Goal: Communication & Community: Participate in discussion

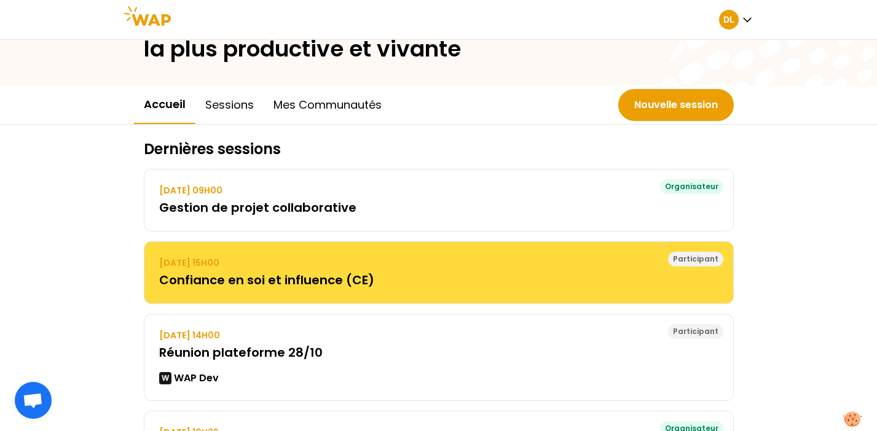
scroll to position [114, 0]
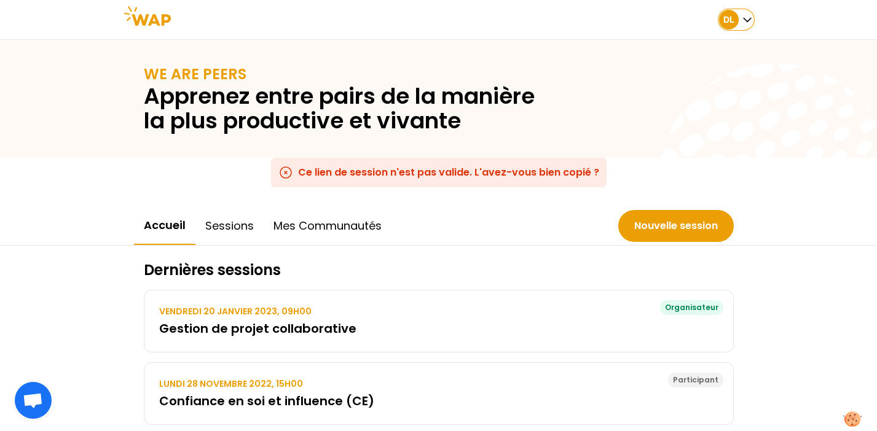
click at [746, 20] on icon "button" at bounding box center [747, 20] width 12 height 12
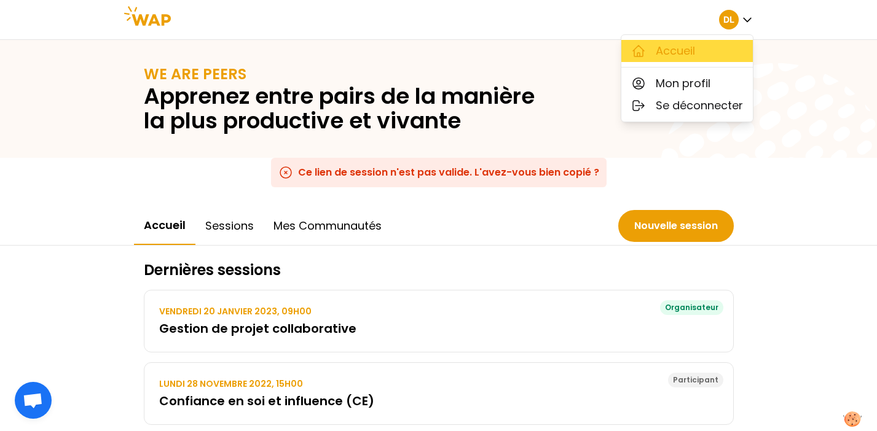
click at [694, 50] on span "Accueil" at bounding box center [674, 50] width 39 height 17
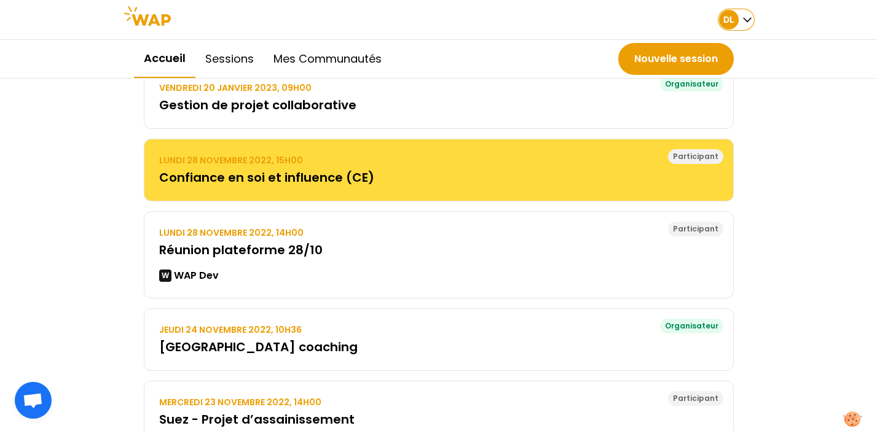
scroll to position [82, 0]
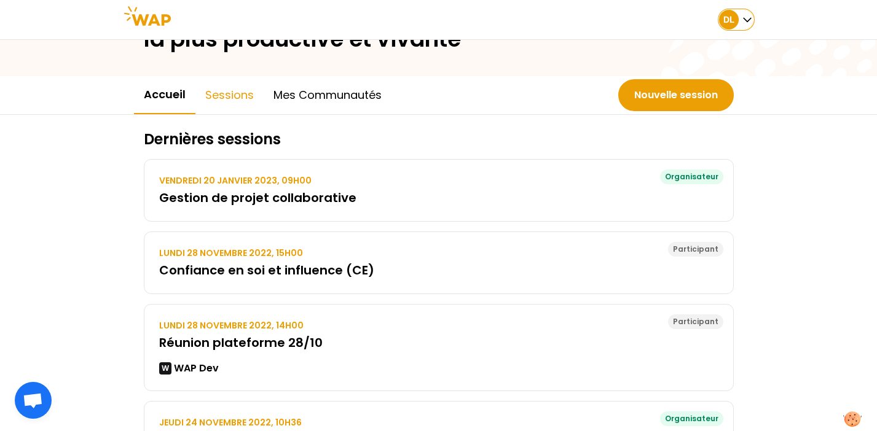
click at [230, 99] on button "Sessions" at bounding box center [229, 95] width 68 height 37
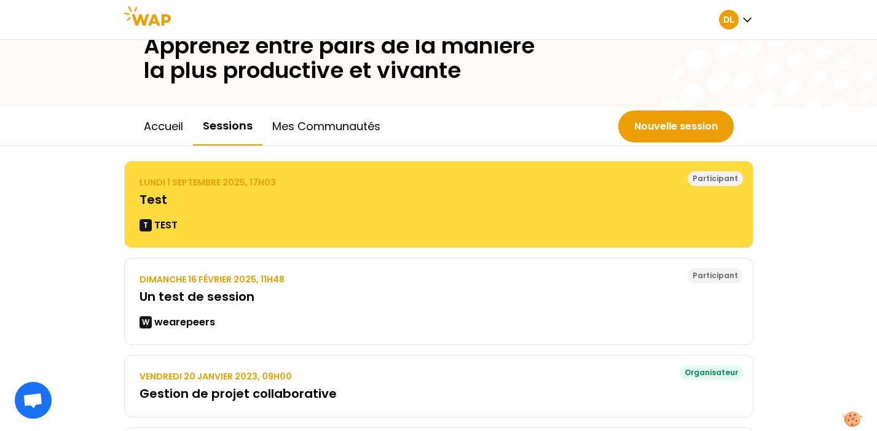
scroll to position [62, 0]
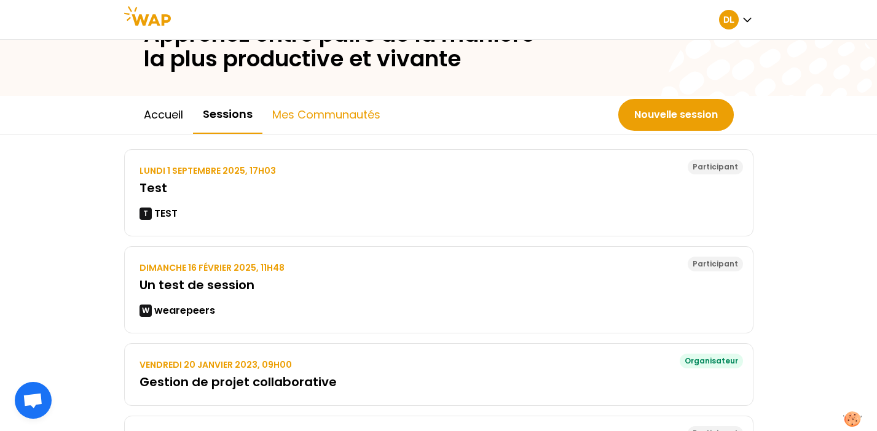
click at [326, 114] on button "Mes communautés" at bounding box center [326, 114] width 128 height 37
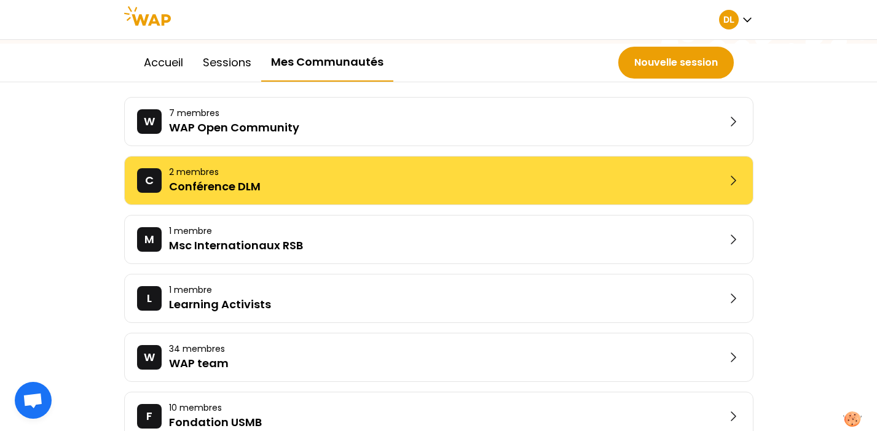
scroll to position [249, 0]
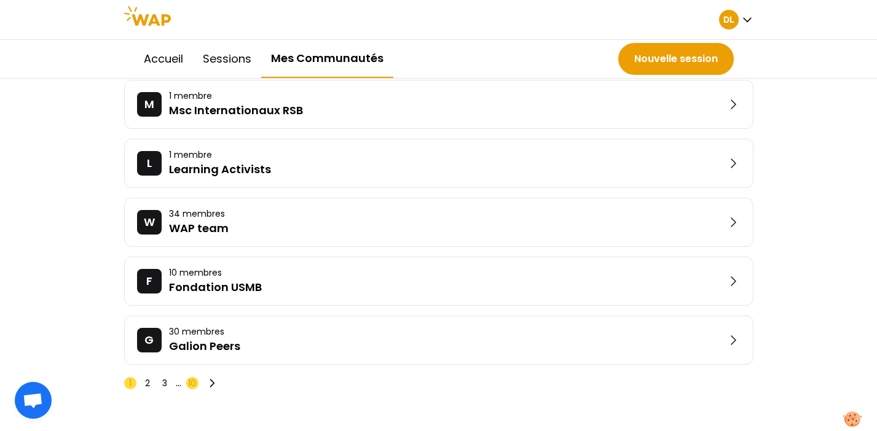
click at [190, 385] on span "10" at bounding box center [192, 383] width 8 height 12
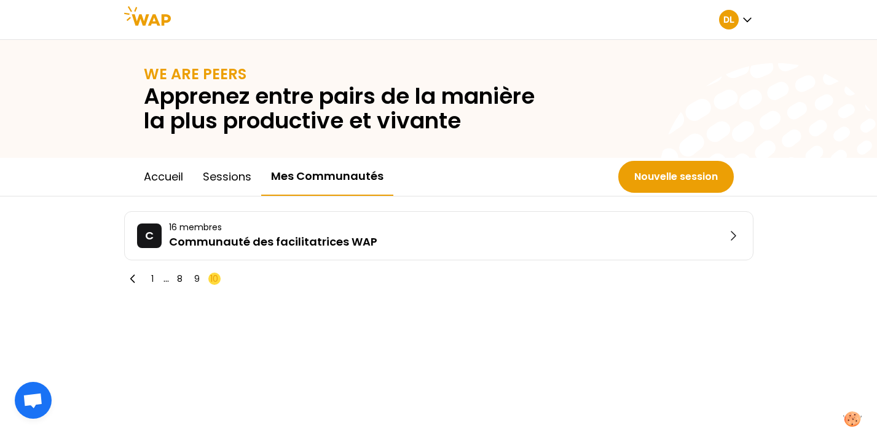
scroll to position [0, 0]
click at [182, 277] on span "8" at bounding box center [180, 279] width 6 height 12
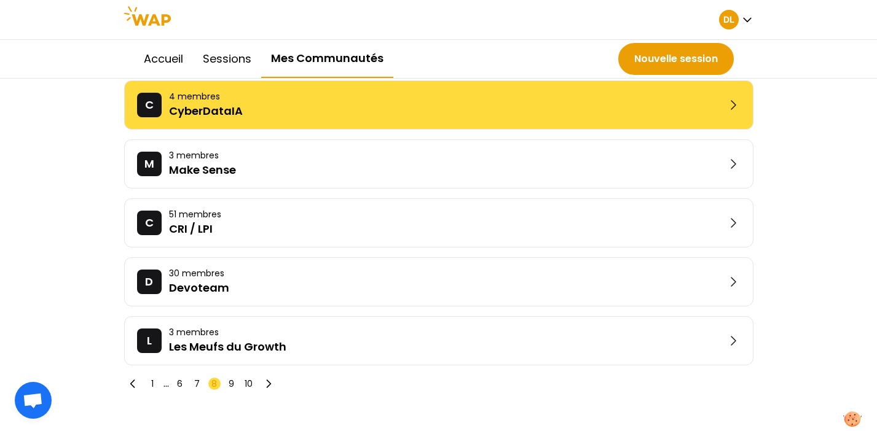
scroll to position [251, 0]
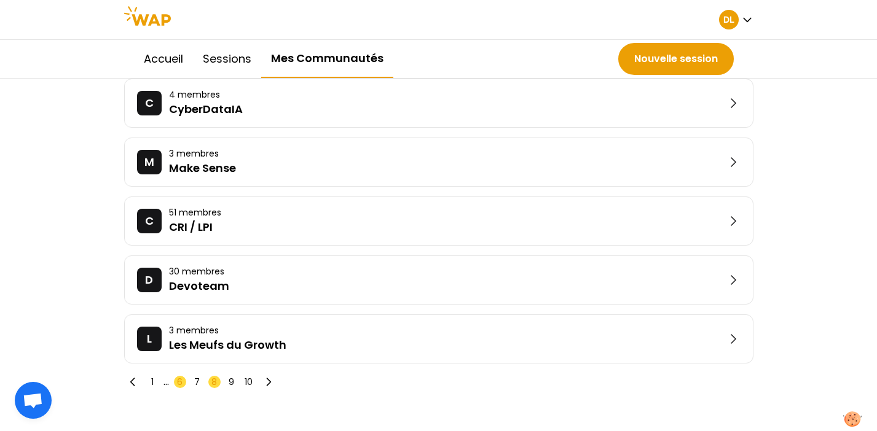
click at [175, 384] on span "6" at bounding box center [180, 382] width 12 height 12
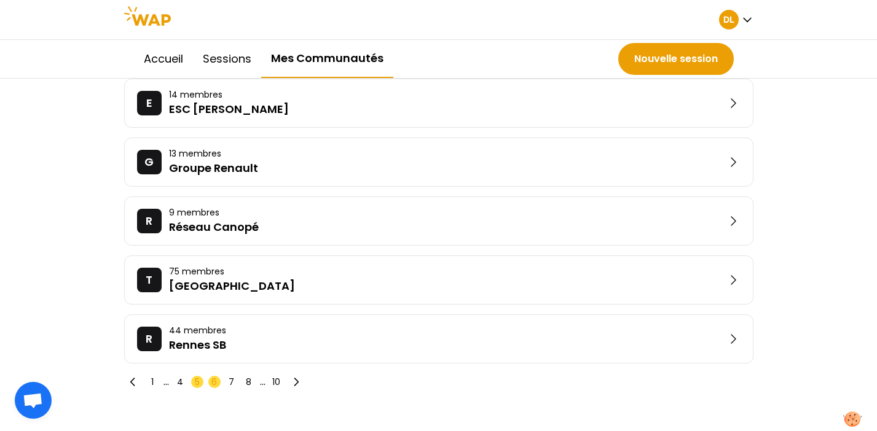
click at [192, 383] on span "5" at bounding box center [197, 382] width 12 height 12
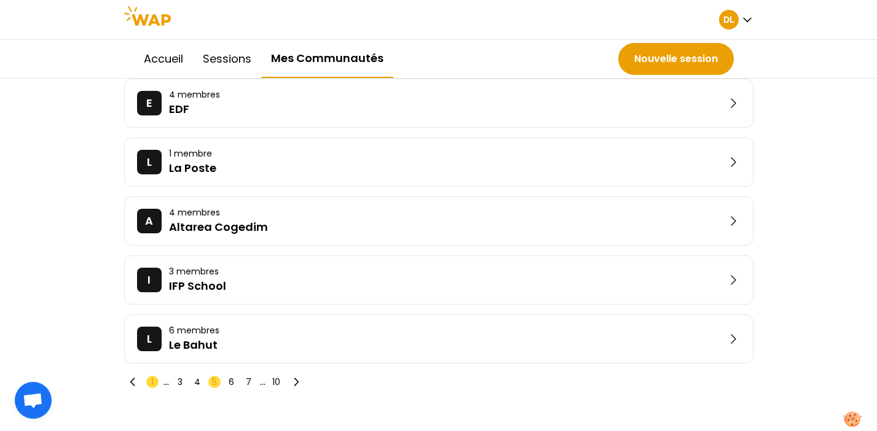
click at [152, 383] on span "1" at bounding box center [152, 382] width 2 height 12
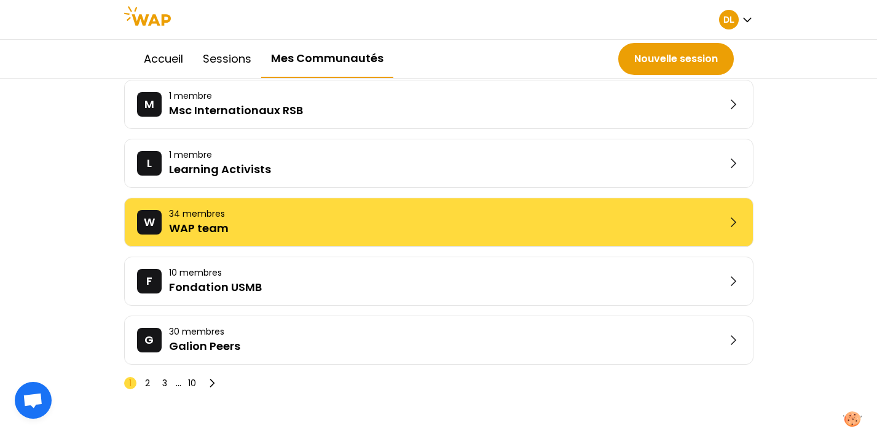
scroll to position [142, 0]
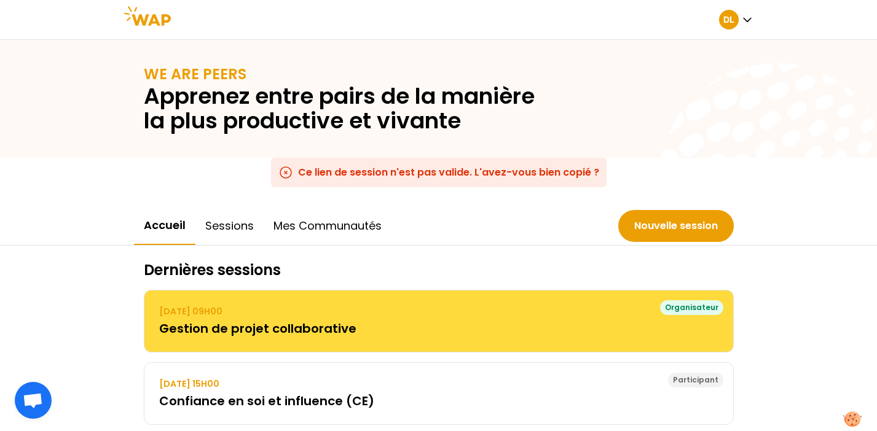
click at [286, 326] on h3 "Gestion de projet collaborative" at bounding box center [438, 328] width 559 height 17
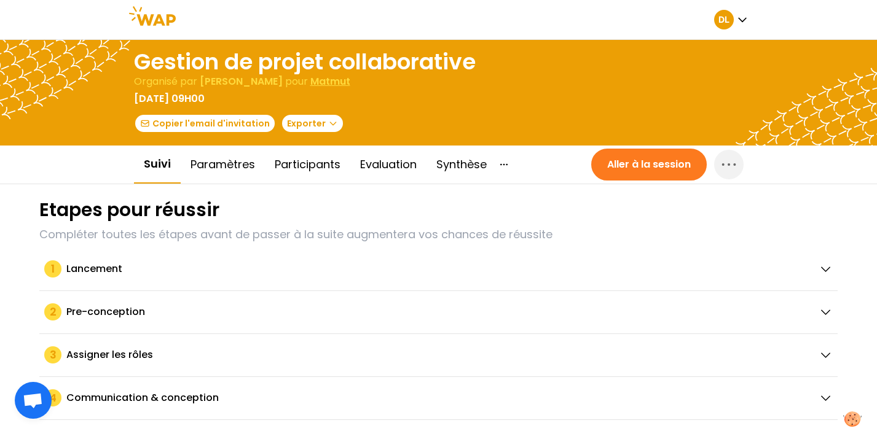
click at [628, 167] on button "Aller à la session" at bounding box center [648, 165] width 115 height 32
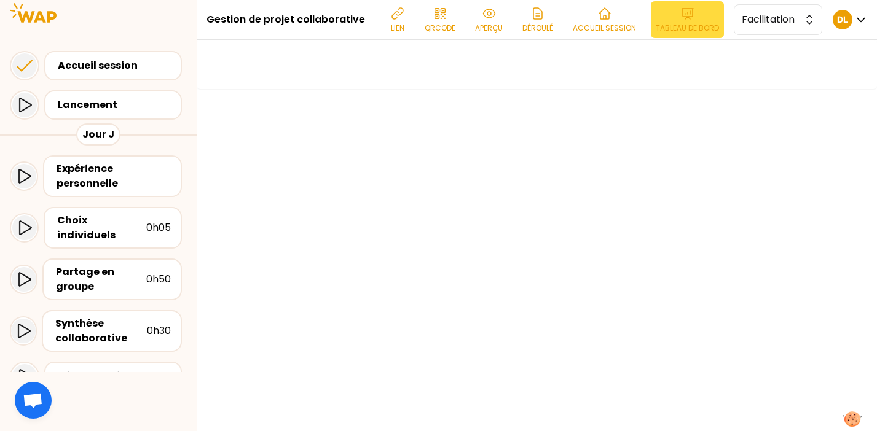
click at [675, 23] on p "Tableau de bord" at bounding box center [686, 28] width 63 height 10
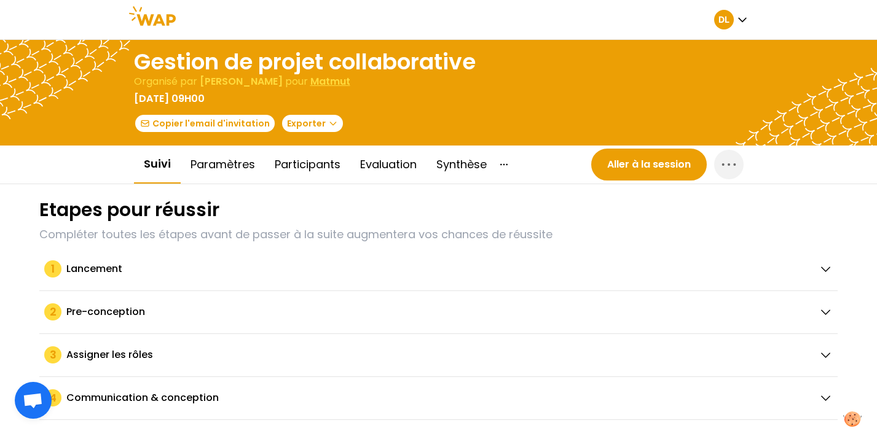
click at [310, 83] on p "Matmut" at bounding box center [330, 81] width 40 height 15
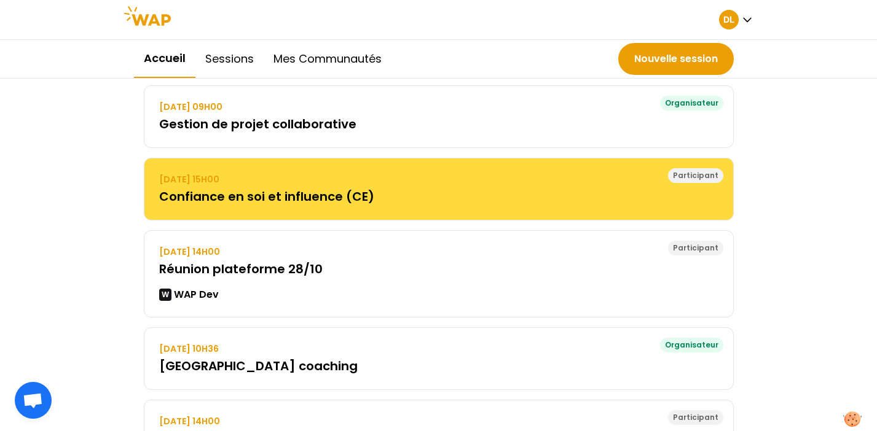
scroll to position [278, 0]
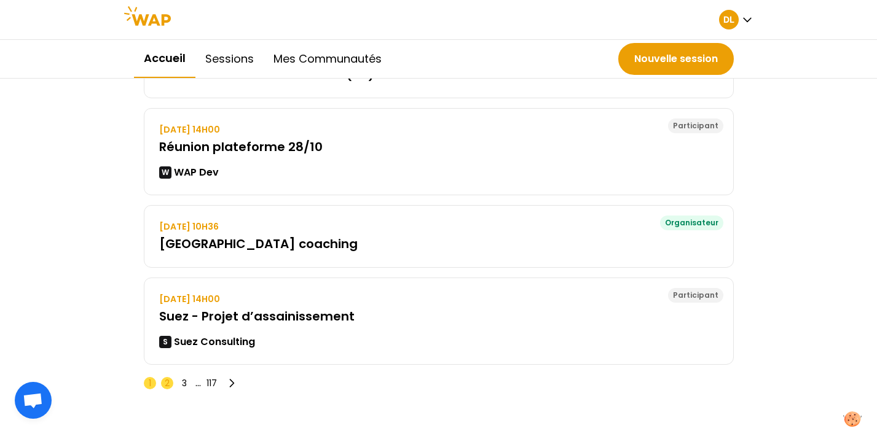
click at [173, 382] on div "1 2 3 ... 117" at bounding box center [192, 383] width 96 height 17
click at [184, 382] on span "3" at bounding box center [184, 383] width 5 height 12
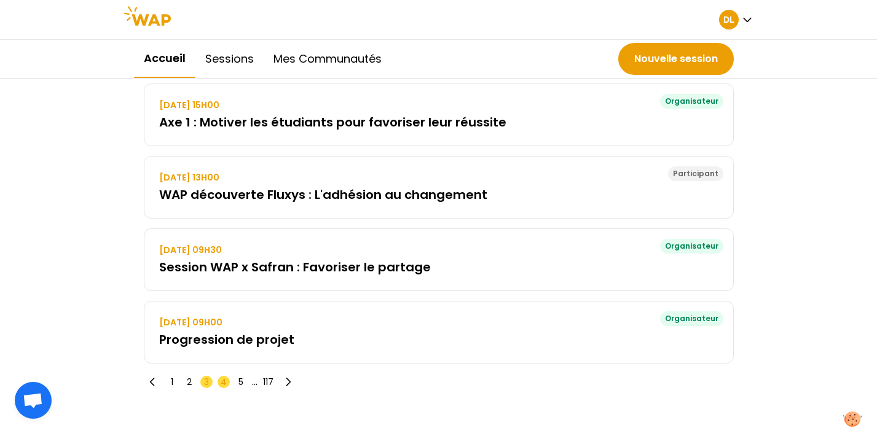
click at [221, 379] on span "4" at bounding box center [224, 382] width 6 height 12
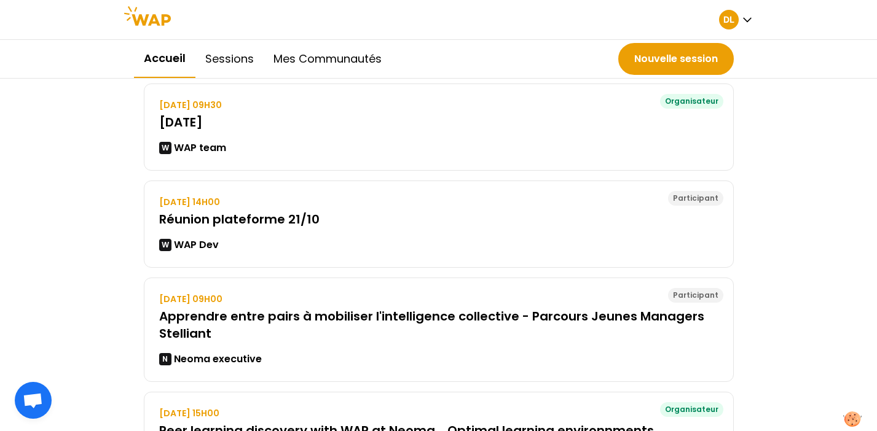
scroll to position [278, 0]
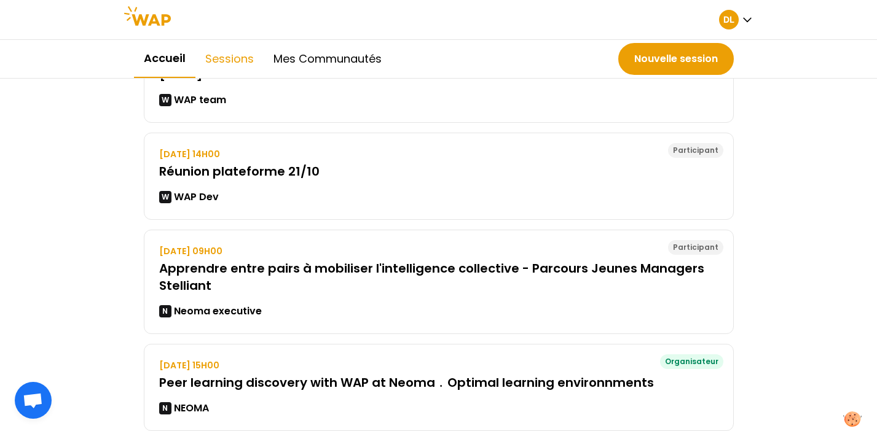
click at [239, 44] on button "Sessions" at bounding box center [229, 59] width 68 height 37
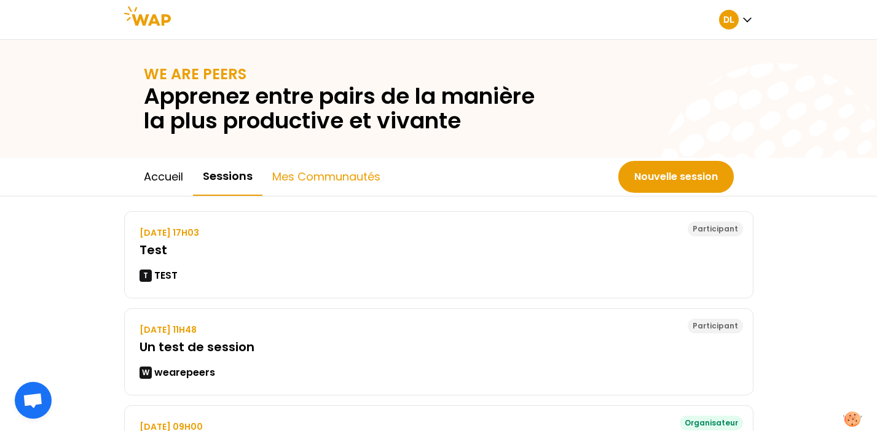
click at [322, 173] on button "Mes communautés" at bounding box center [326, 176] width 128 height 37
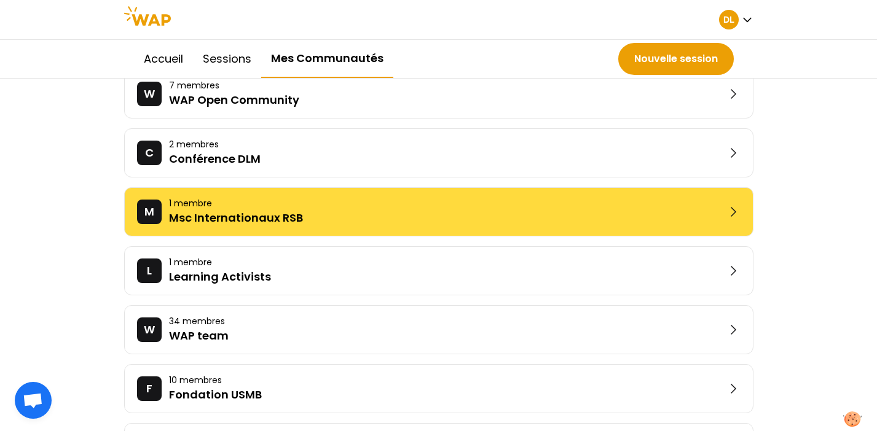
scroll to position [249, 0]
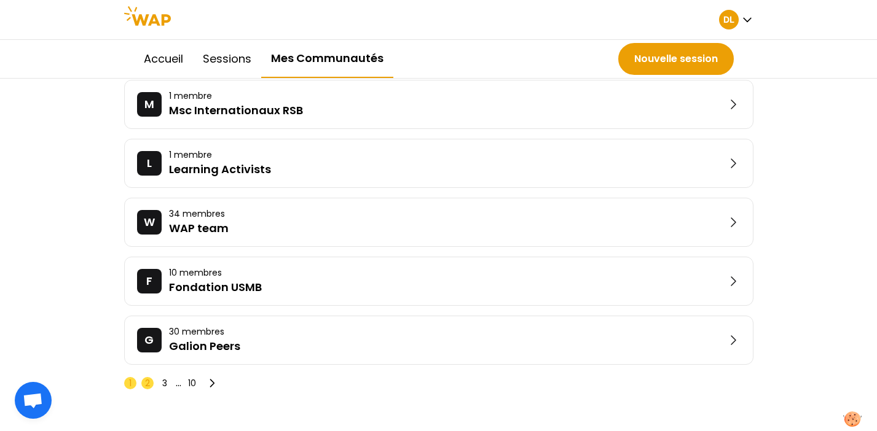
click at [149, 383] on span "2" at bounding box center [147, 383] width 5 height 12
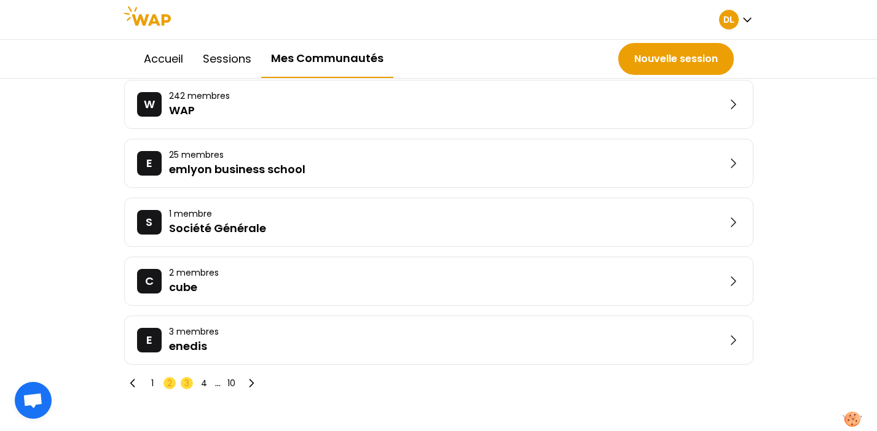
click at [183, 384] on span "3" at bounding box center [187, 383] width 12 height 12
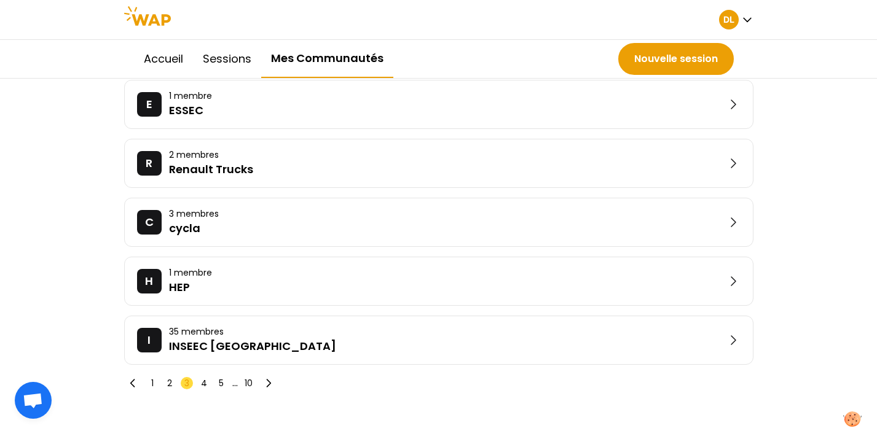
click at [201, 391] on div "1 2 3 4 5 ... 10" at bounding box center [200, 383] width 153 height 17
click at [201, 381] on span "4" at bounding box center [204, 383] width 6 height 12
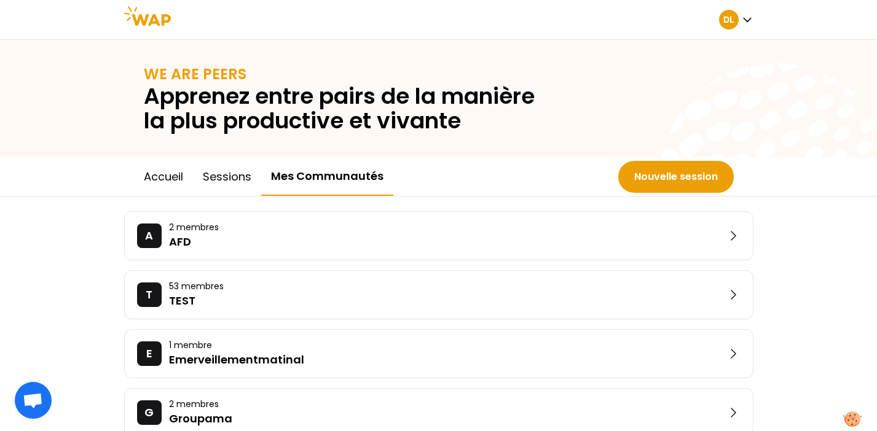
scroll to position [251, 0]
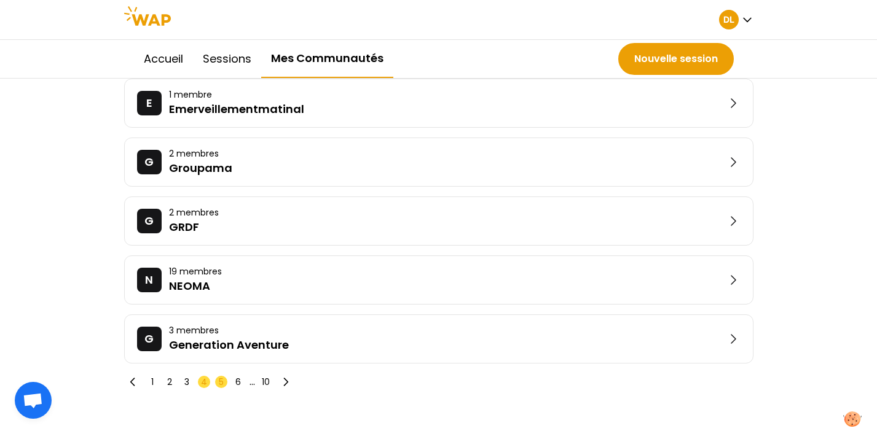
click at [219, 384] on span "5" at bounding box center [221, 382] width 5 height 12
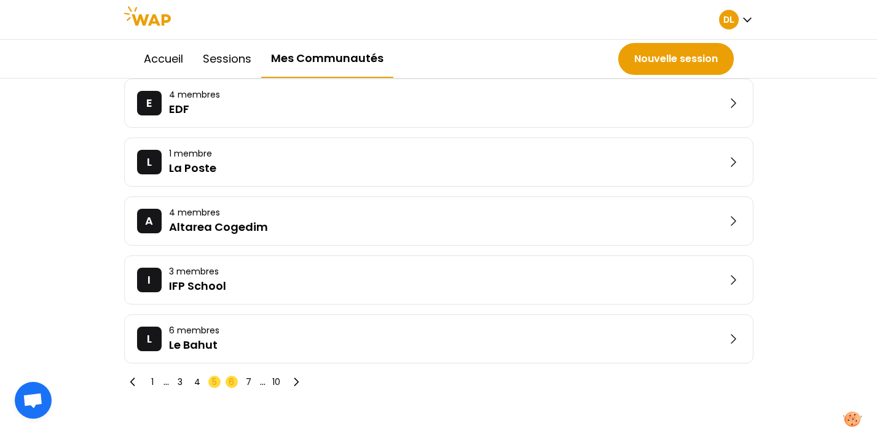
click at [233, 378] on span "6" at bounding box center [232, 382] width 6 height 12
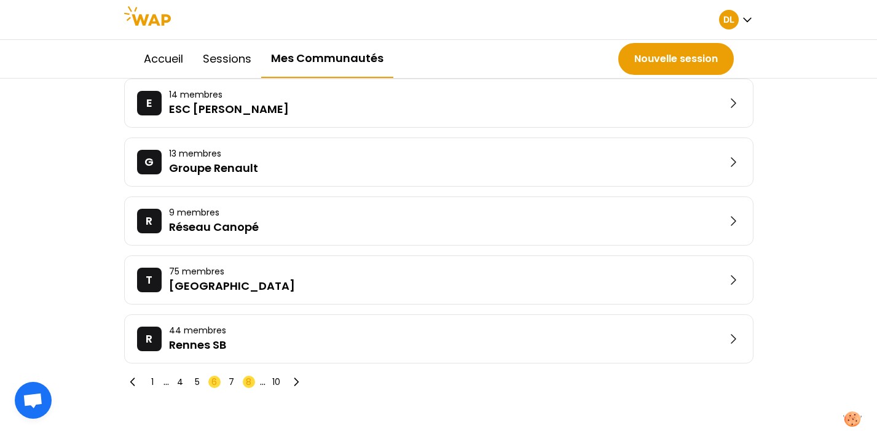
click at [249, 380] on span "8" at bounding box center [249, 382] width 6 height 12
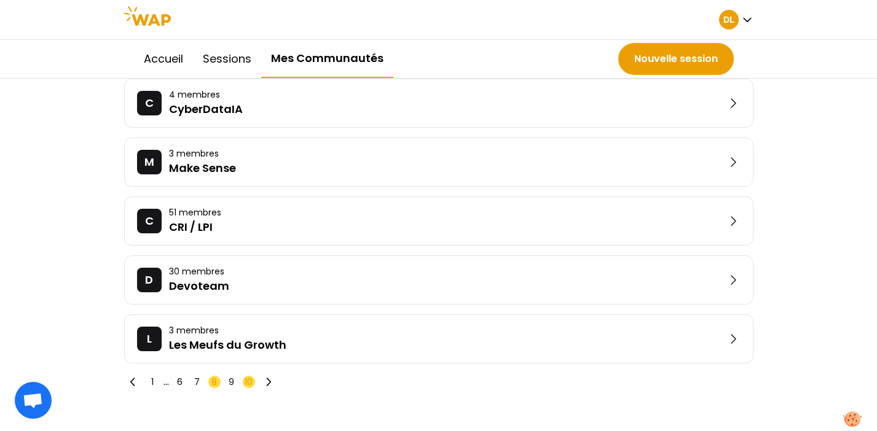
click at [247, 381] on span "10" at bounding box center [248, 382] width 8 height 12
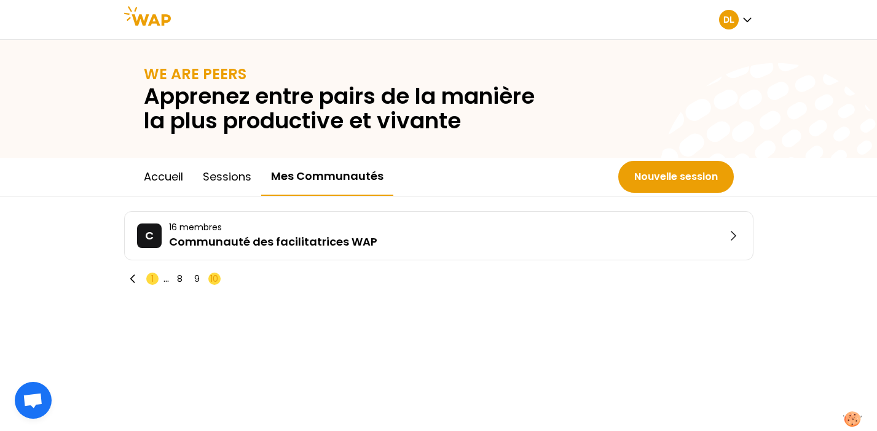
click at [152, 281] on span "1" at bounding box center [152, 279] width 2 height 12
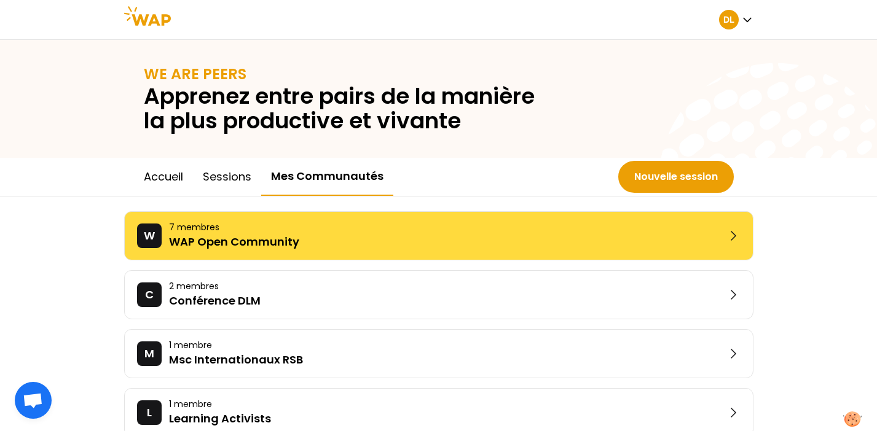
click at [214, 252] on div "W 7 membres WAP Open Community" at bounding box center [438, 235] width 629 height 49
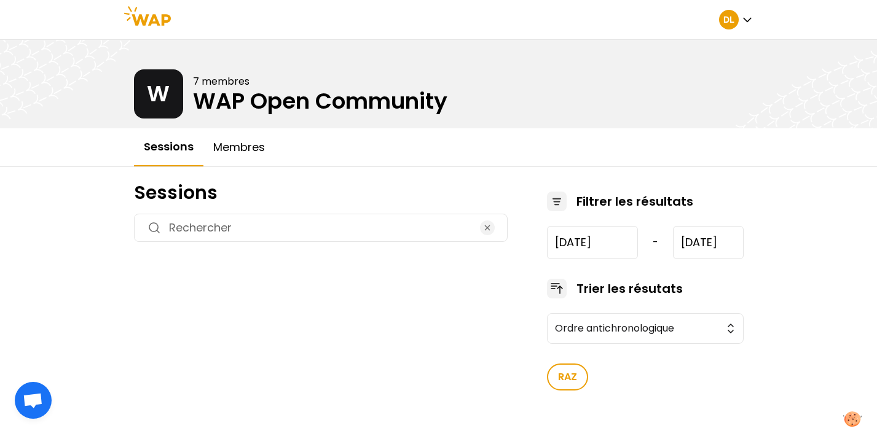
type input "[DATE]"
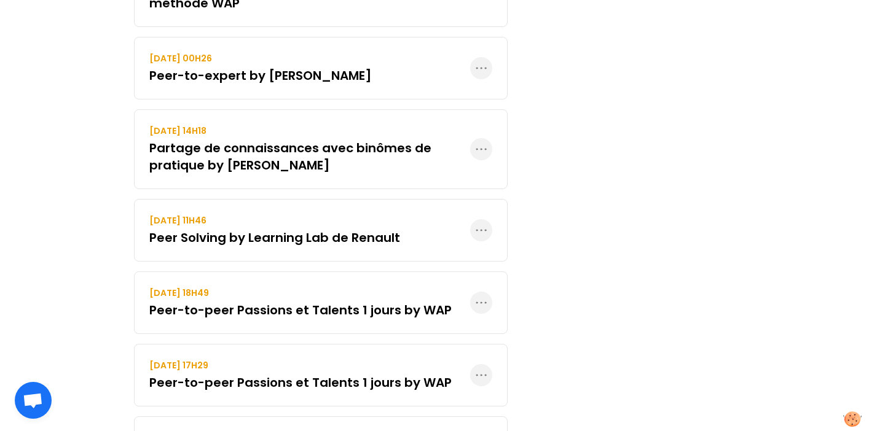
scroll to position [838, 0]
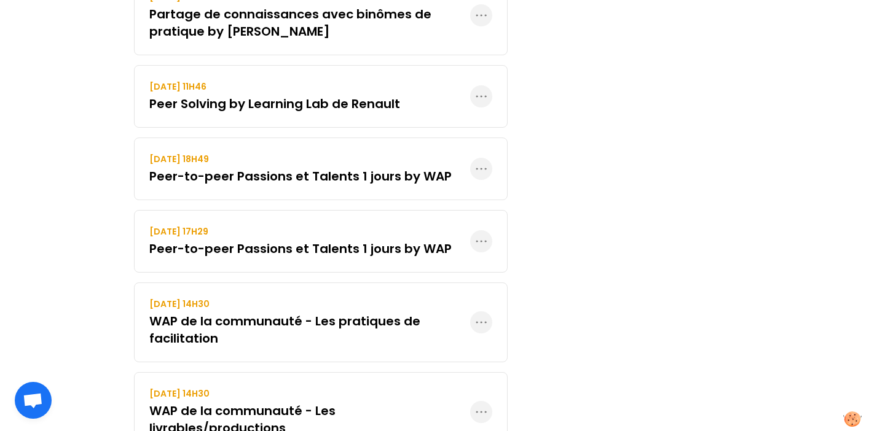
click at [311, 106] on h3 "Peer Solving by Learning Lab de Renault" at bounding box center [274, 103] width 251 height 17
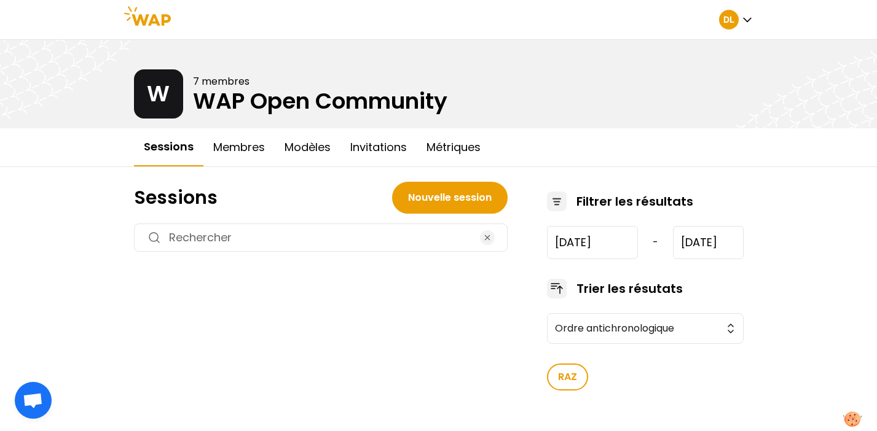
type input "[DATE]"
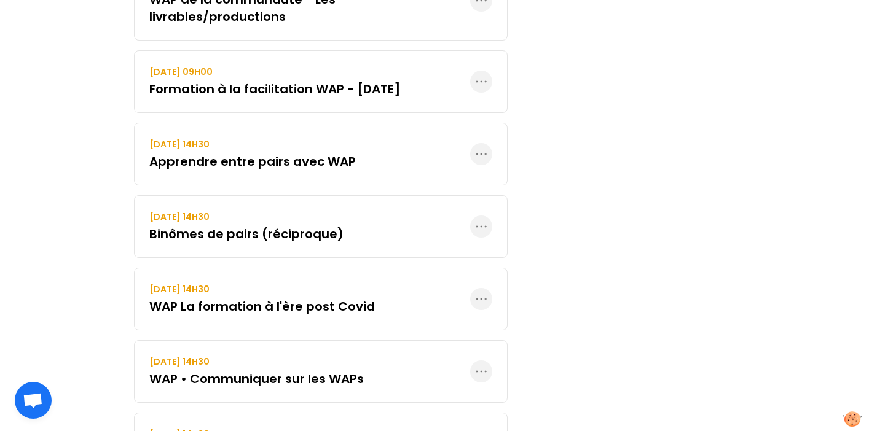
scroll to position [1350, 0]
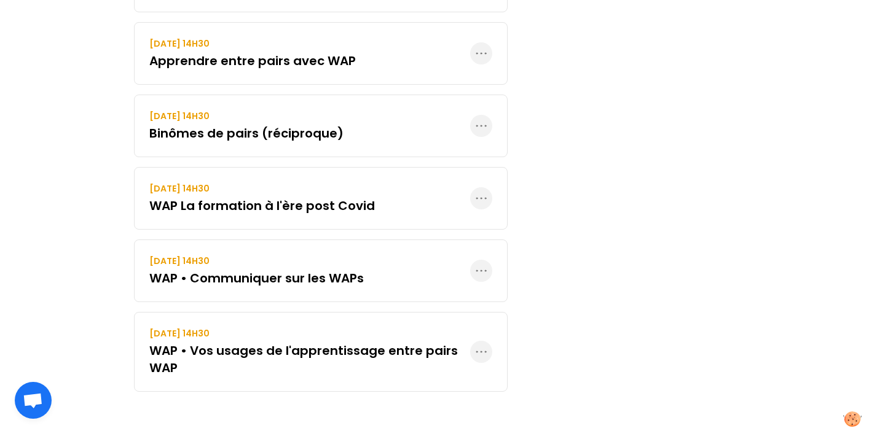
click at [216, 358] on h3 "WAP • Vos usages de l'apprentissage entre pairs WAP" at bounding box center [309, 359] width 321 height 34
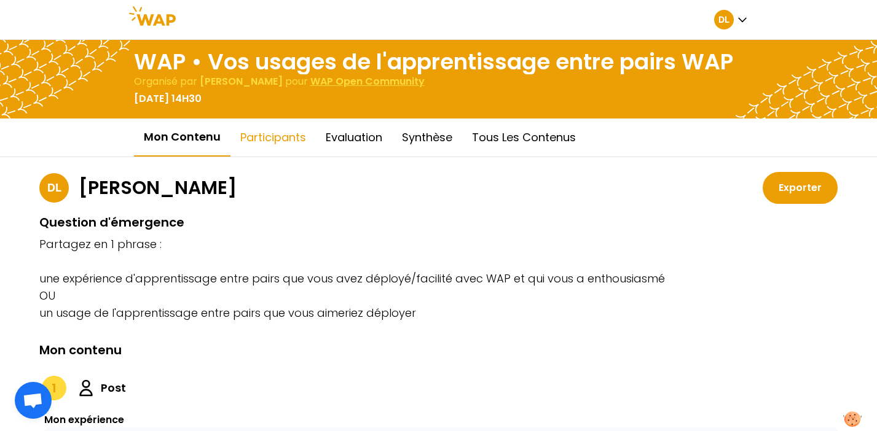
click at [278, 144] on button "Participants" at bounding box center [272, 137] width 85 height 37
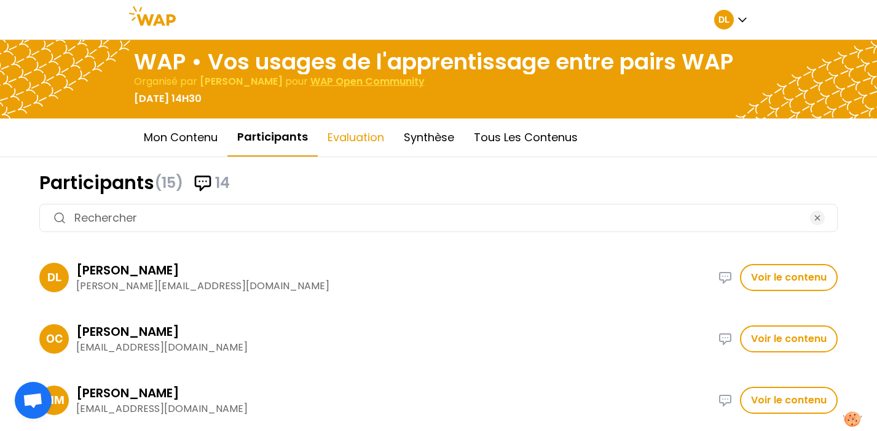
click at [351, 145] on button "Evaluation" at bounding box center [356, 137] width 76 height 37
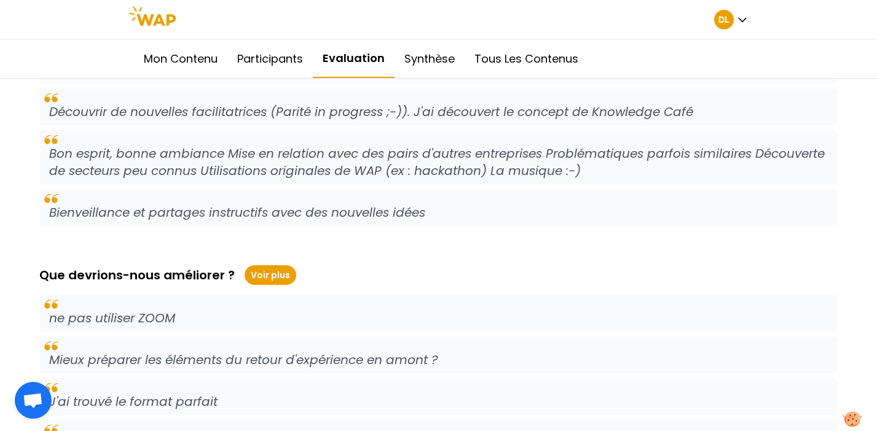
scroll to position [543, 0]
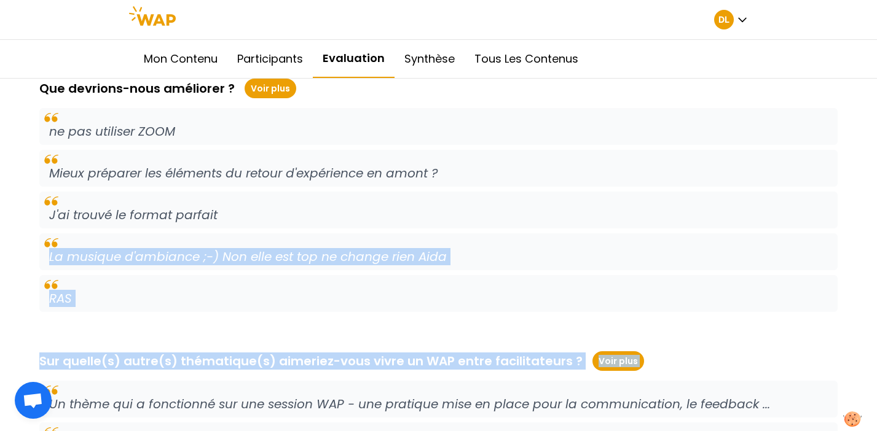
drag, startPoint x: 404, startPoint y: 238, endPoint x: 418, endPoint y: 380, distance: 142.6
click at [418, 380] on div "Was this session useful? (out of 5) Moyenne 4.7 Participants 10 Qu'avez-vous ap…" at bounding box center [438, 190] width 798 height 1028
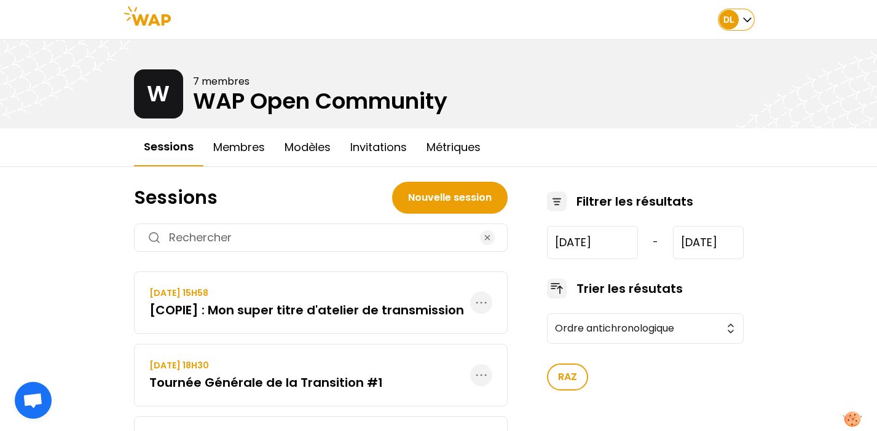
click at [751, 22] on icon "button" at bounding box center [747, 20] width 12 height 12
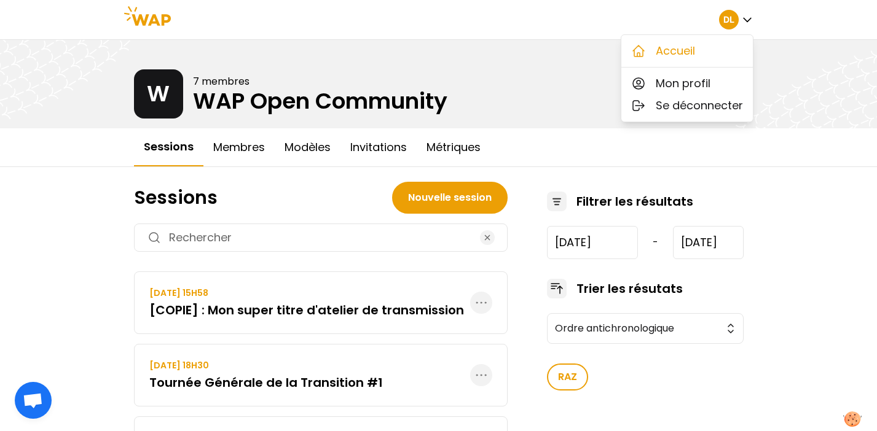
click at [712, 45] on button "Accueil" at bounding box center [686, 51] width 131 height 22
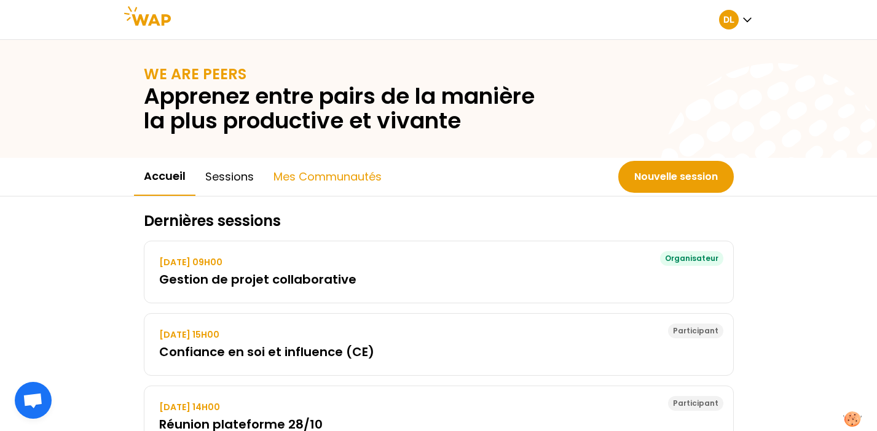
click at [314, 184] on button "Mes communautés" at bounding box center [328, 176] width 128 height 37
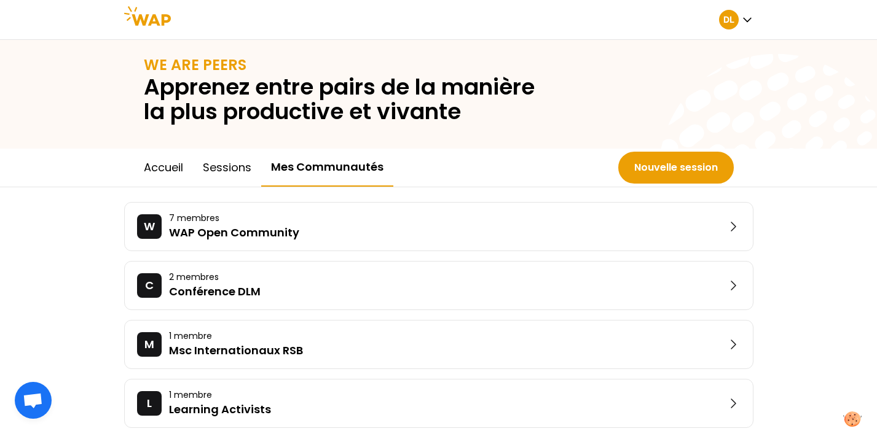
scroll to position [249, 0]
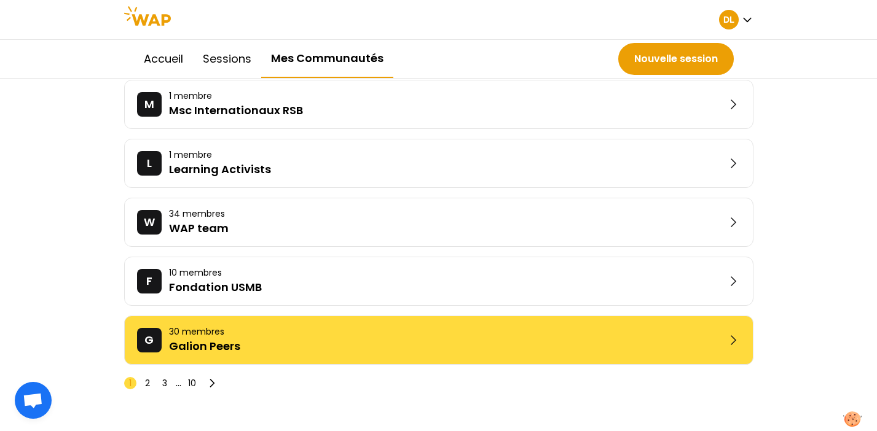
click at [286, 340] on p "Galion Peers" at bounding box center [447, 346] width 557 height 17
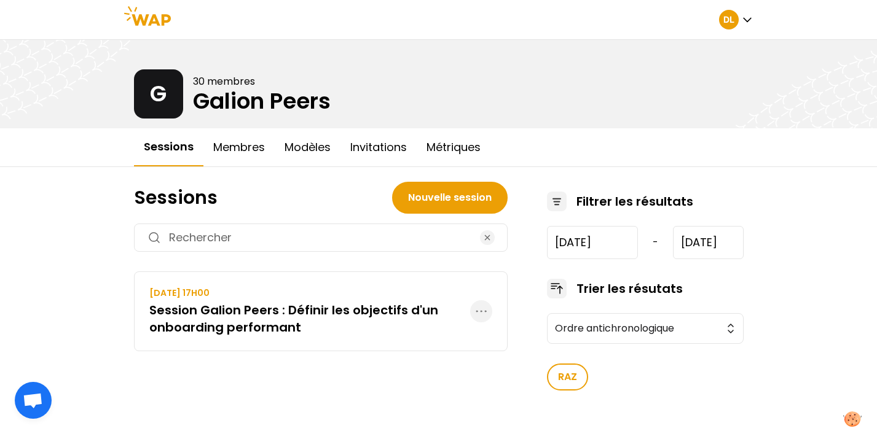
click at [286, 324] on h3 "Session Galion Peers : Définir les objectifs d'un onboarding performant" at bounding box center [309, 319] width 321 height 34
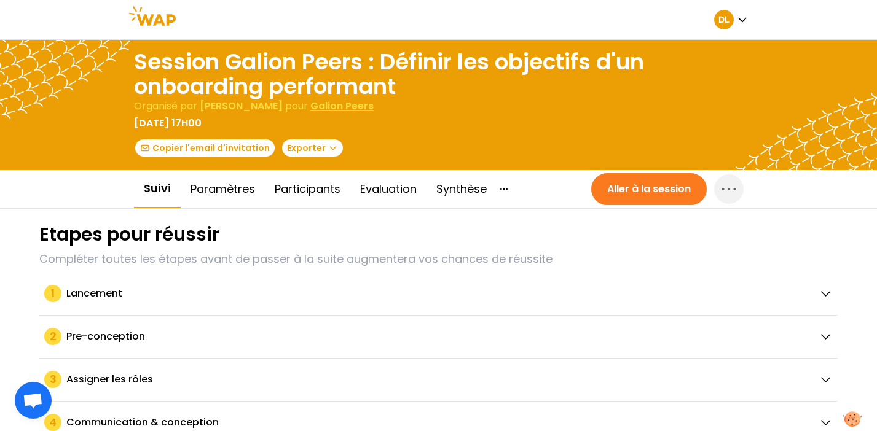
click at [663, 195] on button "Aller à la session" at bounding box center [648, 189] width 115 height 32
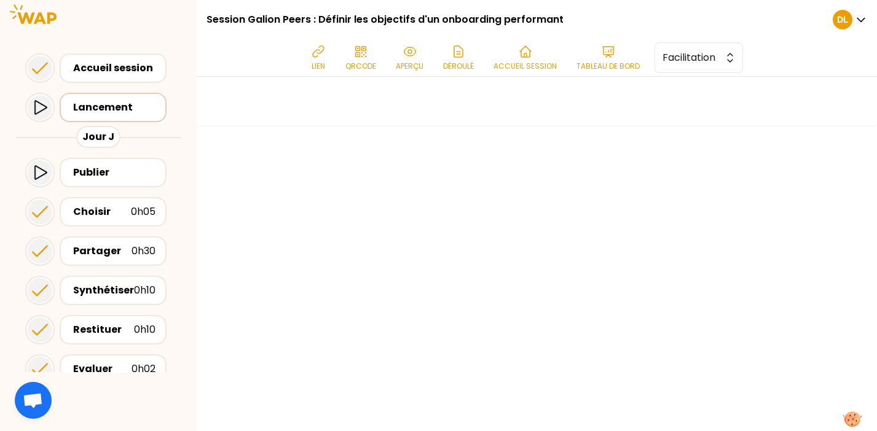
click at [122, 118] on div "Lancement" at bounding box center [113, 107] width 107 height 29
click at [108, 106] on div "Lancement" at bounding box center [116, 107] width 87 height 15
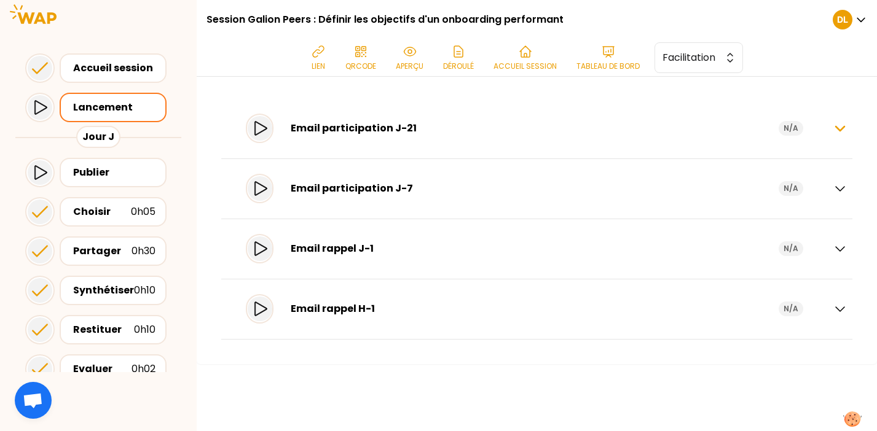
click at [843, 123] on icon "button" at bounding box center [839, 128] width 15 height 15
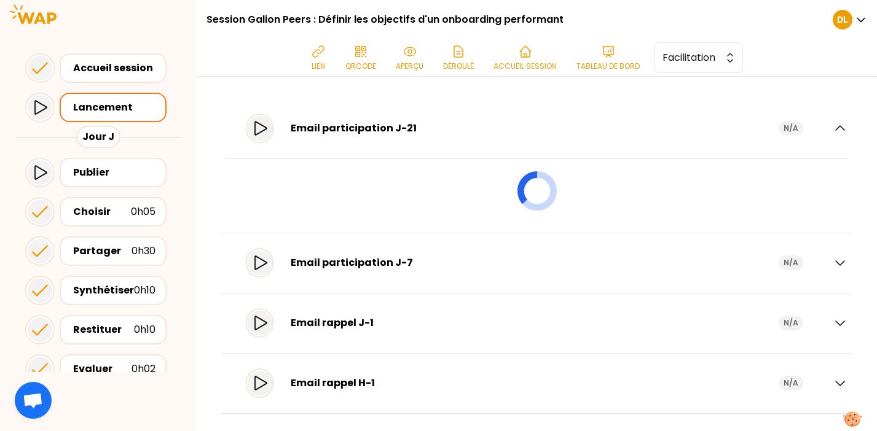
scroll to position [7, 0]
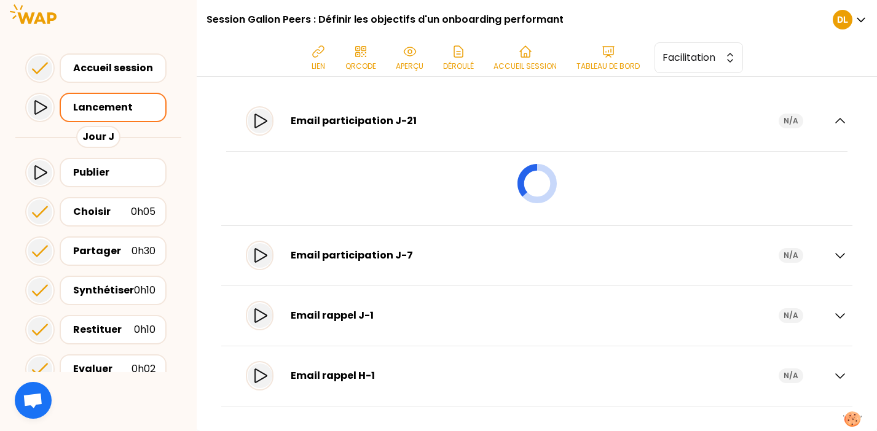
click at [140, 109] on div "Lancement" at bounding box center [116, 107] width 87 height 15
